Goal: Complete application form

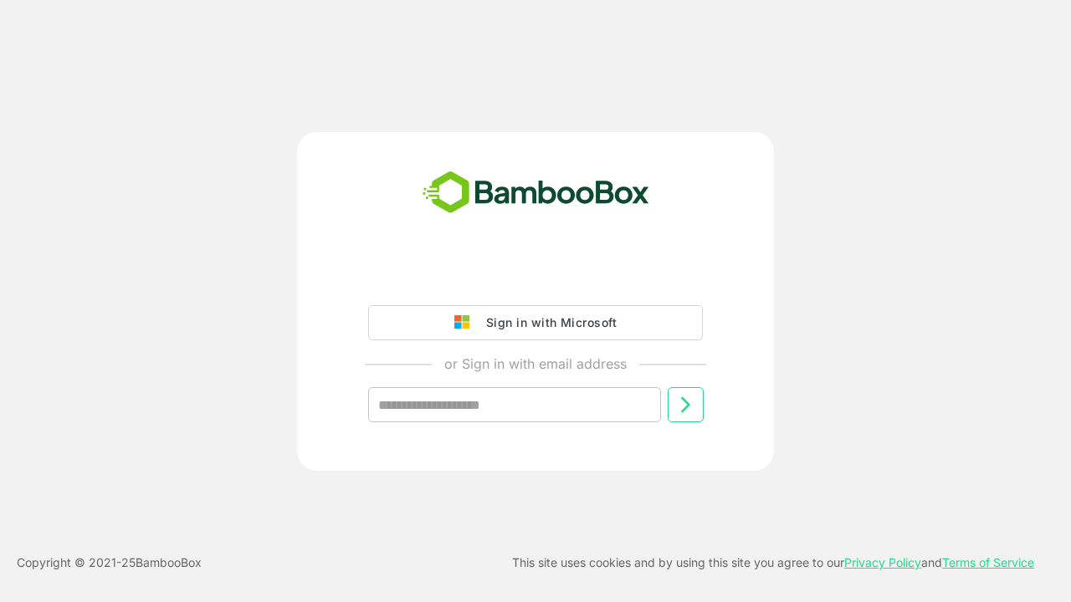
type input "**********"
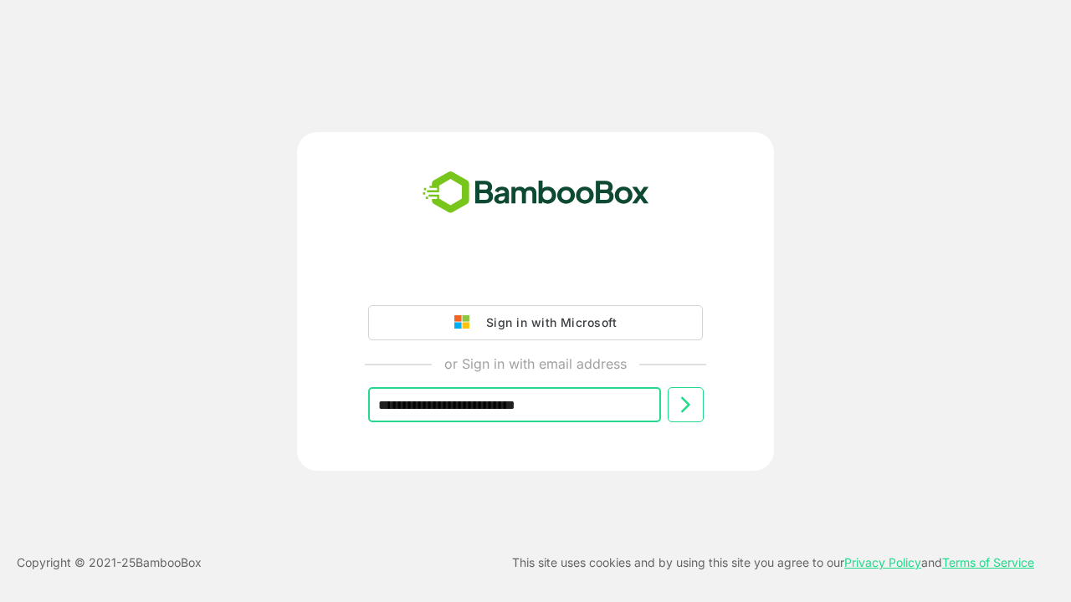
click at [685, 405] on icon at bounding box center [685, 405] width 20 height 20
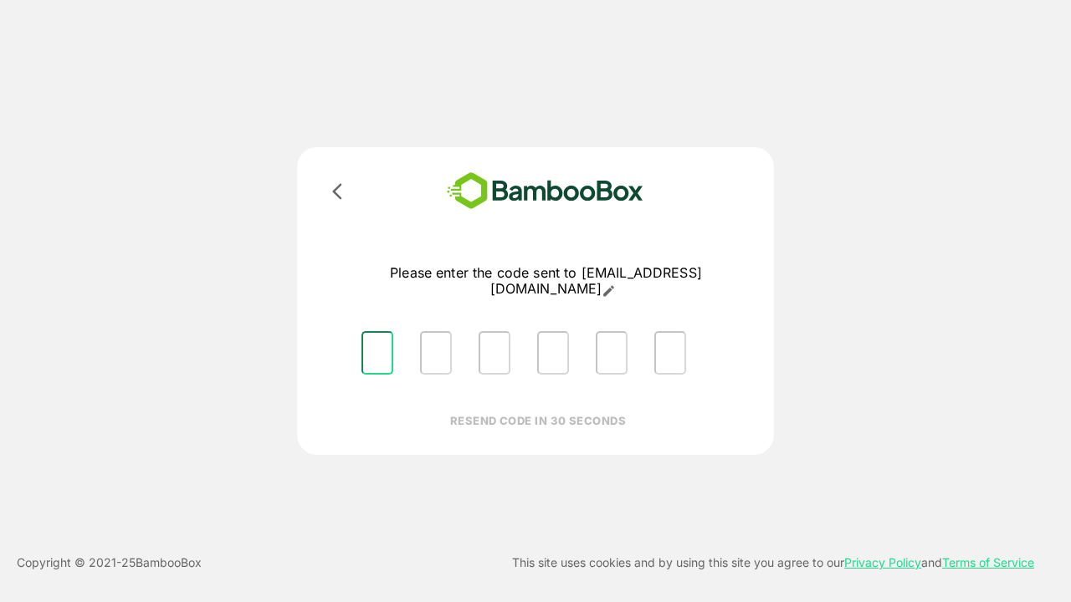
type input "*"
